Goal: Task Accomplishment & Management: Manage account settings

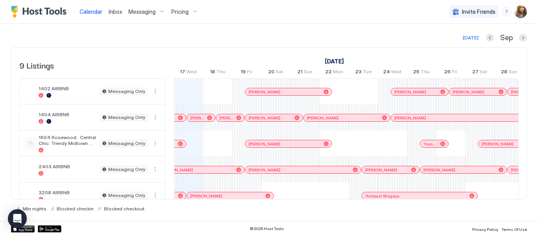
scroll to position [0, 438]
click at [145, 9] on span "Messaging" at bounding box center [141, 11] width 27 height 7
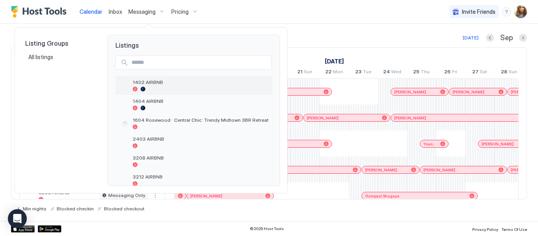
click at [149, 86] on div "1402 AIRBNB" at bounding box center [201, 85] width 136 height 12
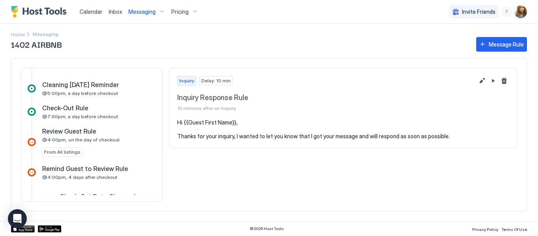
scroll to position [329, 0]
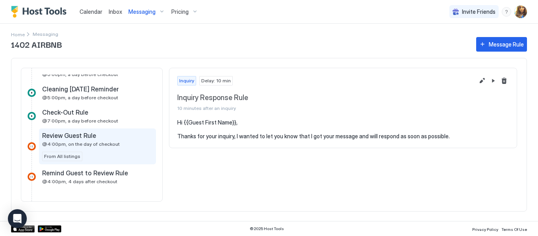
click at [106, 147] on div "Review Guest Rule @4:00pm, on the day of checkout From All listings" at bounding box center [97, 147] width 111 height 30
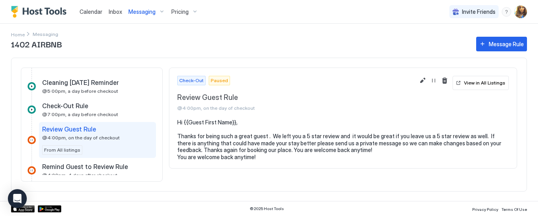
scroll to position [348, 0]
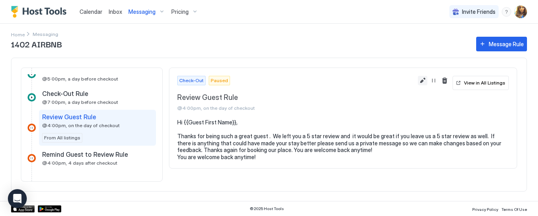
click at [425, 80] on button "Edit message rule" at bounding box center [422, 80] width 9 height 9
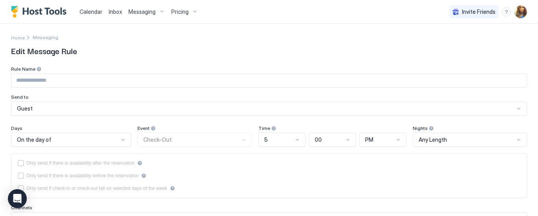
type input "**********"
type textarea "**********"
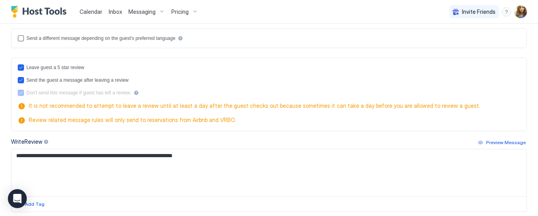
scroll to position [200, 0]
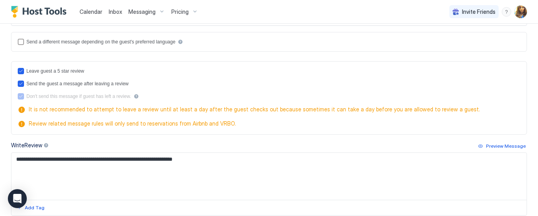
click at [145, 108] on span "It is not recommended to attempt to leave a review until at least a day after t…" at bounding box center [273, 109] width 489 height 7
click at [493, 147] on div "Preview Message" at bounding box center [506, 145] width 40 height 7
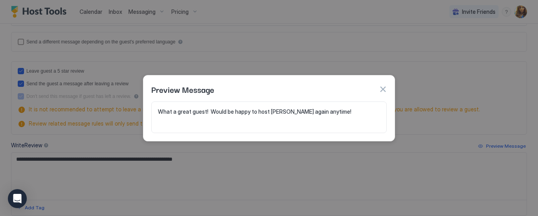
click at [384, 90] on button "button" at bounding box center [383, 89] width 8 height 8
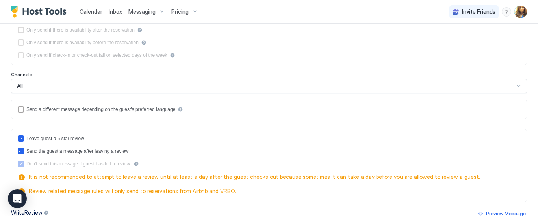
scroll to position [134, 0]
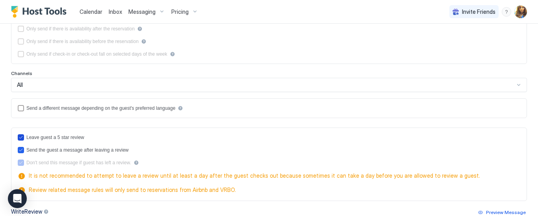
click at [23, 137] on div "reviewEnabled" at bounding box center [21, 137] width 6 height 6
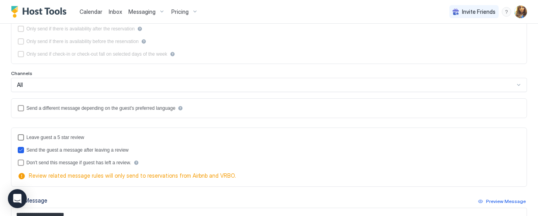
click at [22, 137] on div "reviewEnabled" at bounding box center [21, 137] width 6 height 6
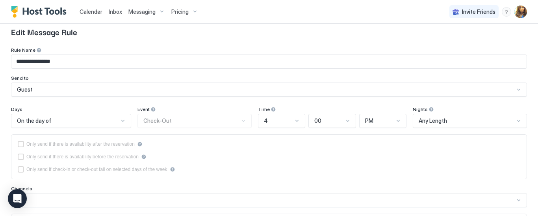
scroll to position [18, 0]
click at [125, 119] on div "On the day of" at bounding box center [71, 121] width 120 height 14
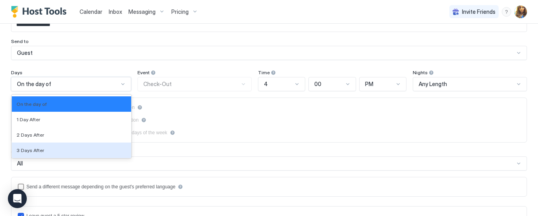
scroll to position [1359, 0]
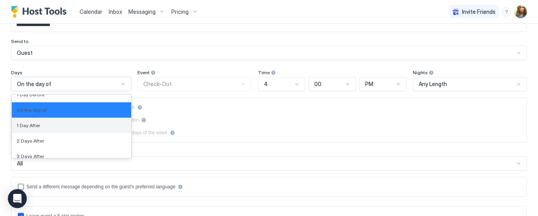
click at [79, 121] on div "1 Day After" at bounding box center [71, 124] width 119 height 15
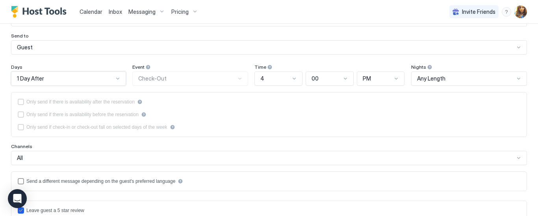
scroll to position [61, 0]
click at [293, 76] on div at bounding box center [294, 78] width 6 height 6
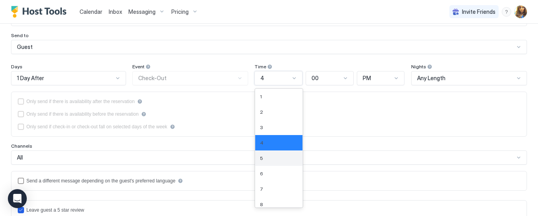
click at [266, 162] on div "5" at bounding box center [278, 157] width 47 height 15
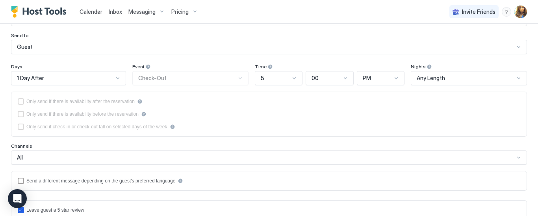
click at [253, 95] on div "Only send if there is availability after the reservation Only send if there is …" at bounding box center [269, 113] width 516 height 45
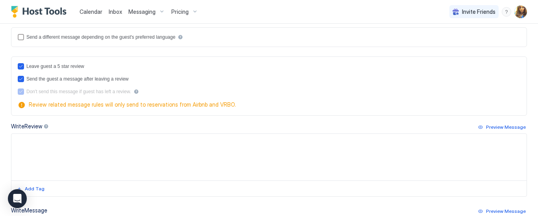
scroll to position [208, 0]
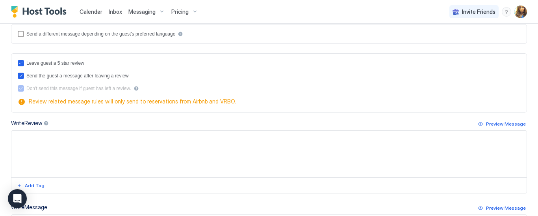
click at [49, 136] on textarea "Input Field" at bounding box center [269, 153] width 516 height 47
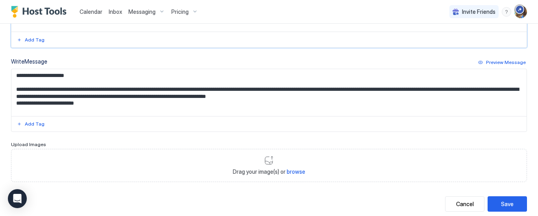
scroll to position [370, 0]
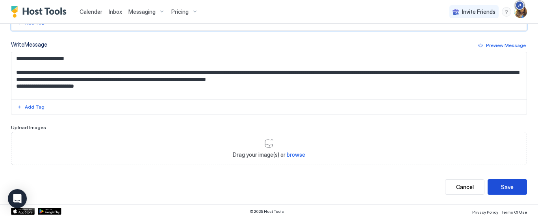
click at [506, 188] on div "Save" at bounding box center [507, 186] width 13 height 8
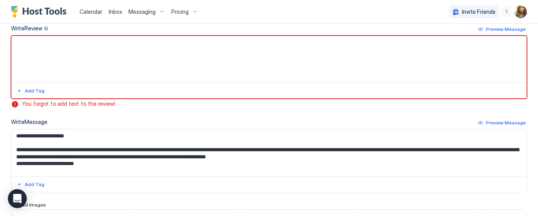
scroll to position [313, 0]
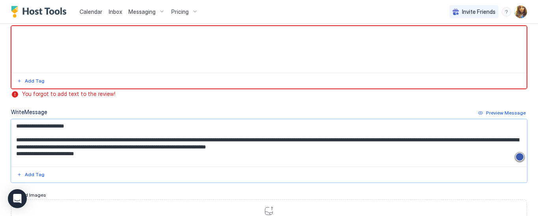
drag, startPoint x: 17, startPoint y: 137, endPoint x: 217, endPoint y: 168, distance: 202.6
click at [217, 168] on div "**********" at bounding box center [269, 150] width 516 height 63
click at [135, 47] on textarea "Input Field" at bounding box center [269, 49] width 516 height 47
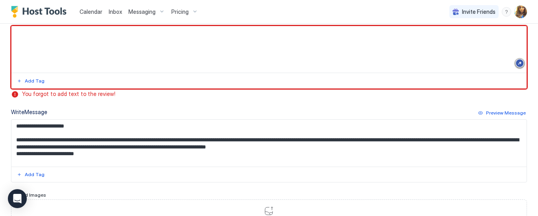
paste textarea "**********"
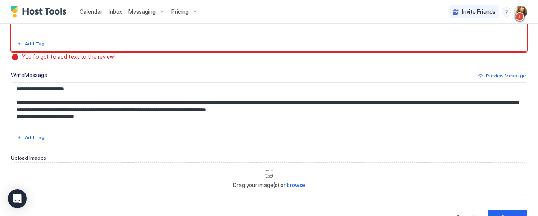
scroll to position [380, 0]
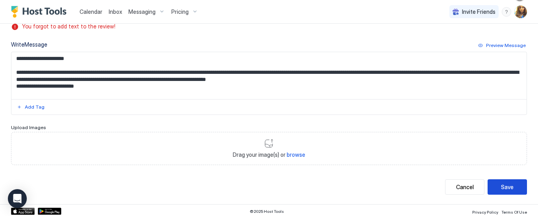
type textarea "**********"
click at [501, 183] on button "Save" at bounding box center [507, 186] width 39 height 15
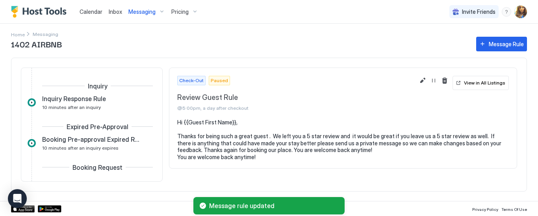
scroll to position [350, 0]
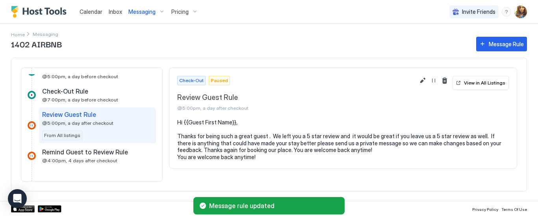
click at [218, 82] on span "Paused" at bounding box center [219, 80] width 17 height 7
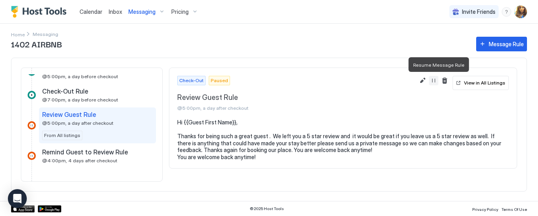
click at [439, 80] on button "Resume Message Rule" at bounding box center [433, 80] width 9 height 9
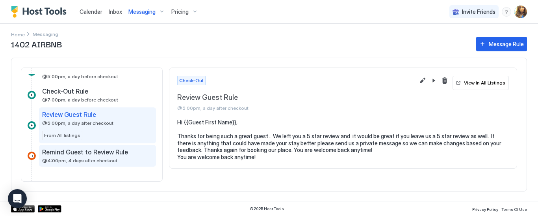
click at [85, 153] on span "Remind Guest to Review Rule" at bounding box center [85, 152] width 86 height 8
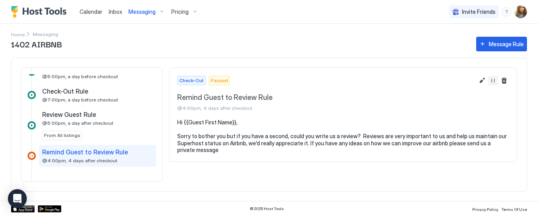
click at [491, 80] on button "Resume Message Rule" at bounding box center [493, 80] width 9 height 9
